Goal: Check status: Check status

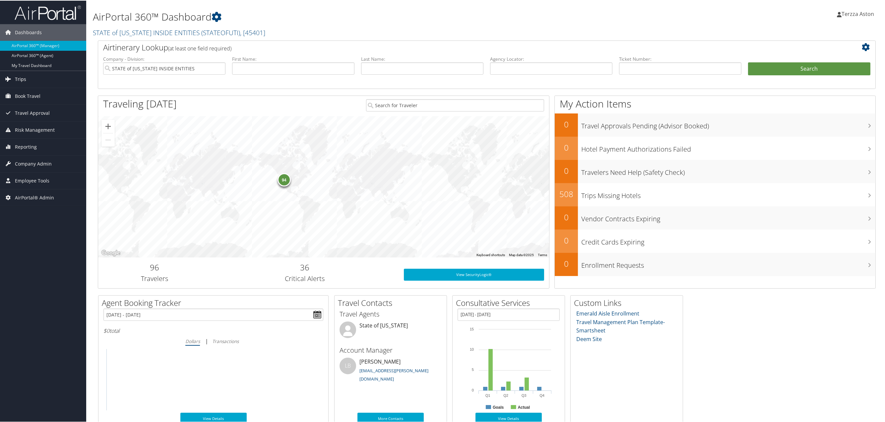
click at [20, 75] on span "Trips" at bounding box center [20, 78] width 11 height 17
click at [30, 87] on link "Airtinerary® Lookup" at bounding box center [43, 92] width 86 height 10
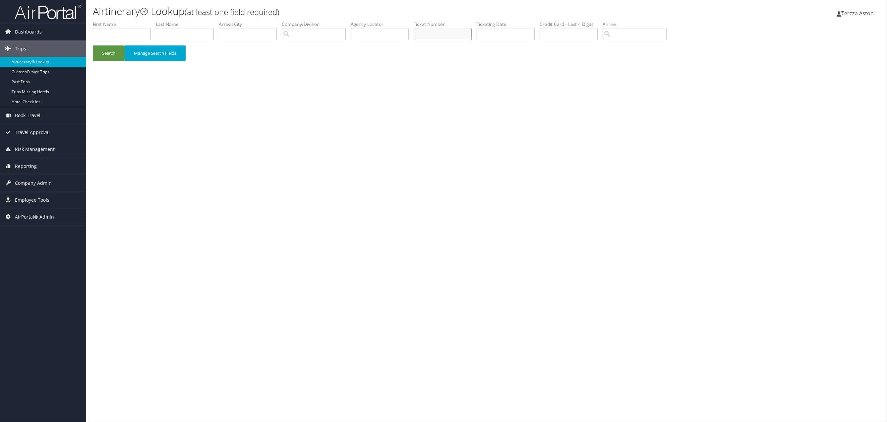
click at [425, 32] on input "text" at bounding box center [443, 34] width 58 height 12
click at [105, 53] on button "Search" at bounding box center [109, 53] width 32 height 16
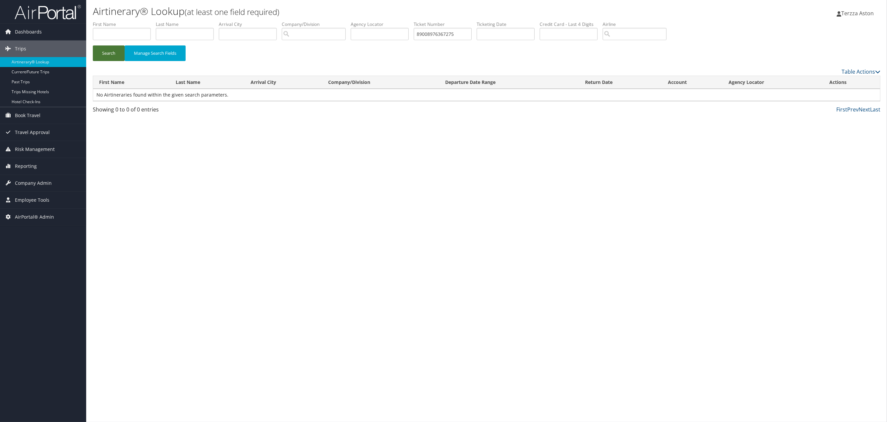
click at [106, 55] on button "Search" at bounding box center [109, 53] width 32 height 16
drag, startPoint x: 468, startPoint y: 32, endPoint x: 261, endPoint y: 63, distance: 209.6
click at [264, 55] on form "First Name Last Name Departure City Arrival City Company/Division Airport/City …" at bounding box center [486, 44] width 787 height 46
click at [118, 50] on button "Search" at bounding box center [109, 53] width 32 height 16
drag, startPoint x: 466, startPoint y: 37, endPoint x: 362, endPoint y: 38, distance: 103.7
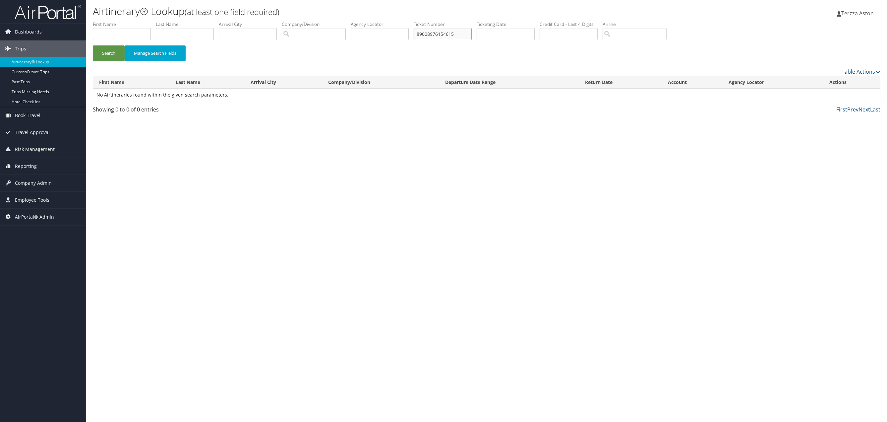
click at [363, 21] on ul "First Name Last Name Departure City Arrival City Company/Division Airport/City …" at bounding box center [486, 21] width 787 height 0
type input "89008975776350"
click at [110, 48] on button "Search" at bounding box center [109, 53] width 32 height 16
click at [37, 184] on span "Company Admin" at bounding box center [33, 183] width 37 height 17
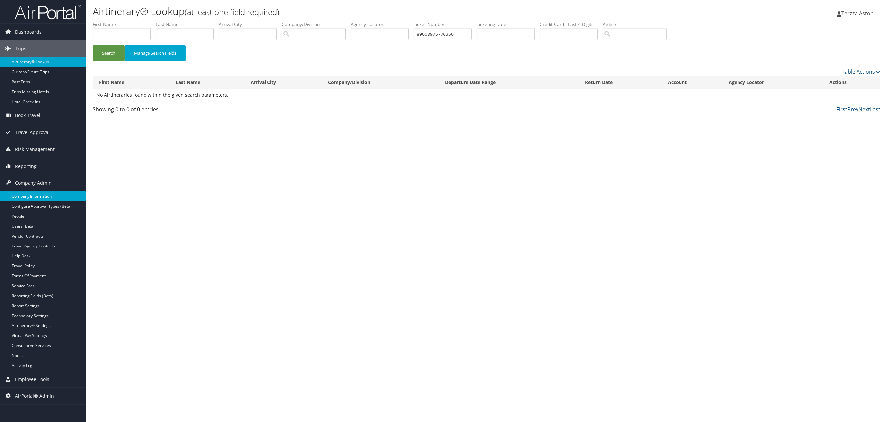
click at [30, 193] on link "Company Information" at bounding box center [43, 196] width 86 height 10
